Goal: Information Seeking & Learning: Understand process/instructions

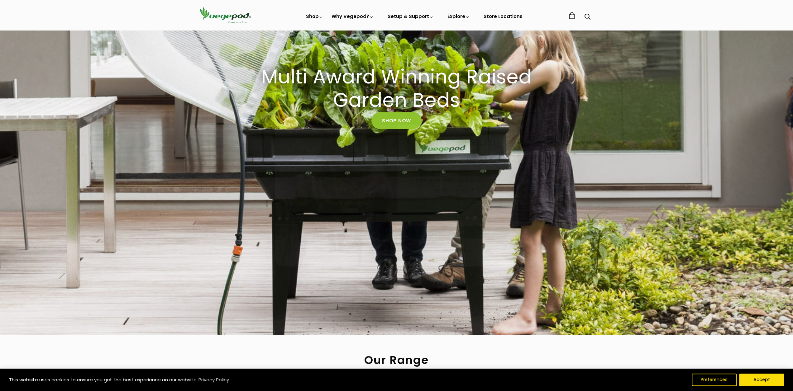
scroll to position [187, 0]
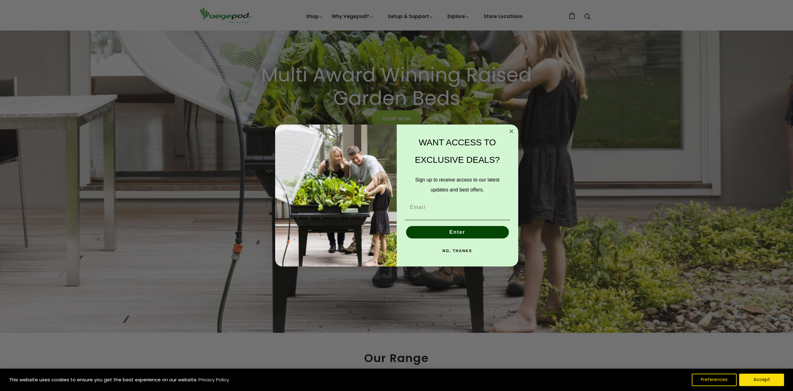
click at [511, 131] on icon "Close dialog" at bounding box center [511, 131] width 3 height 3
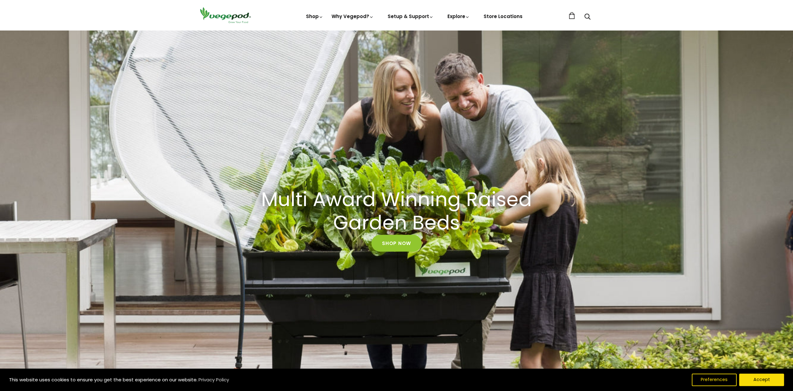
scroll to position [0, 0]
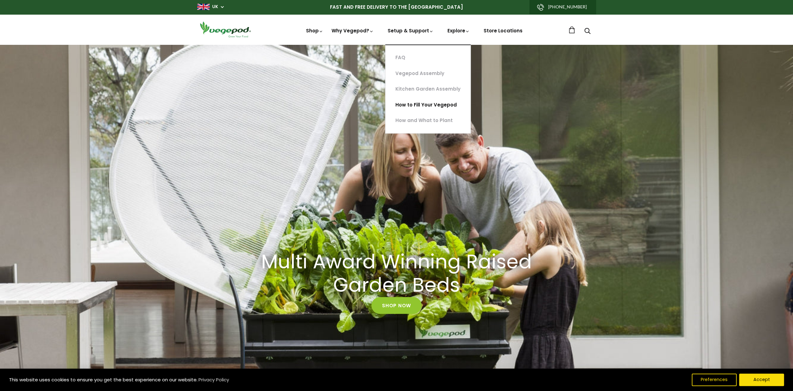
click at [425, 105] on link "How to Fill Your Vegepod" at bounding box center [427, 105] width 85 height 16
